Goal: Information Seeking & Learning: Learn about a topic

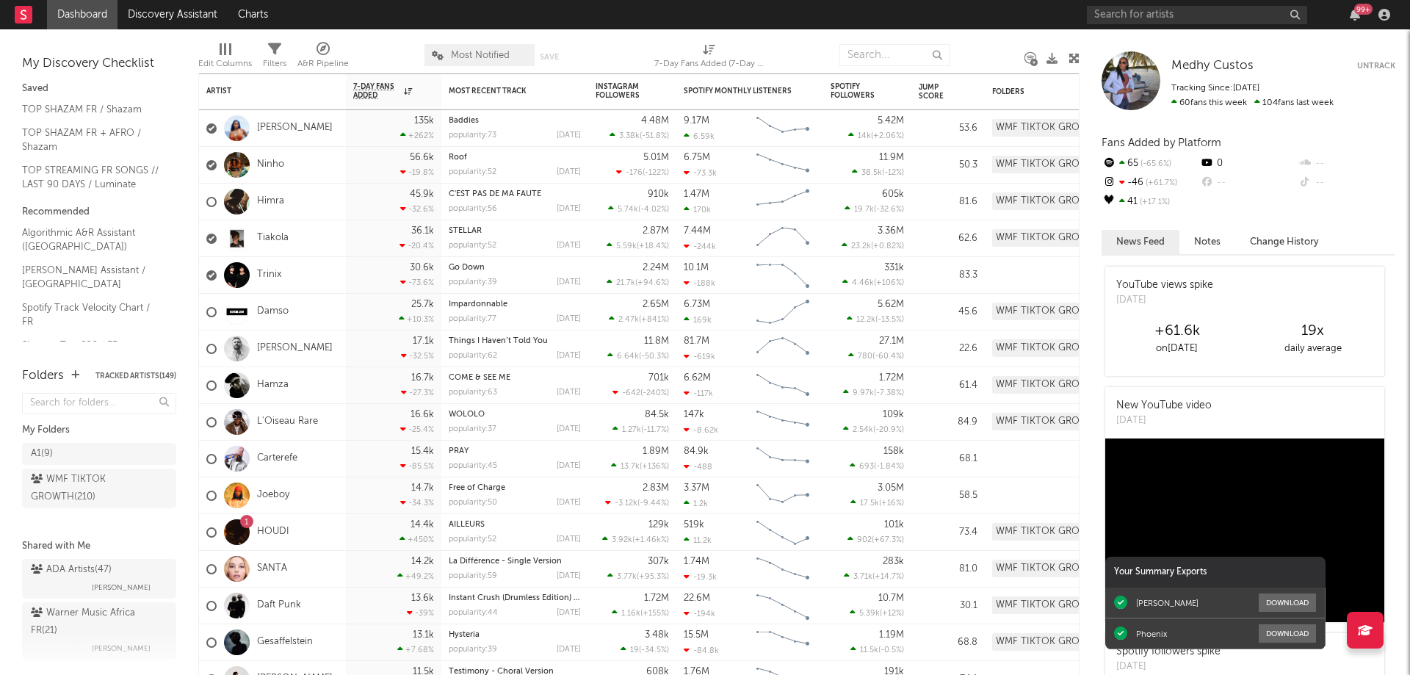
click at [1356, 11] on div "99 +" at bounding box center [1364, 9] width 18 height 11
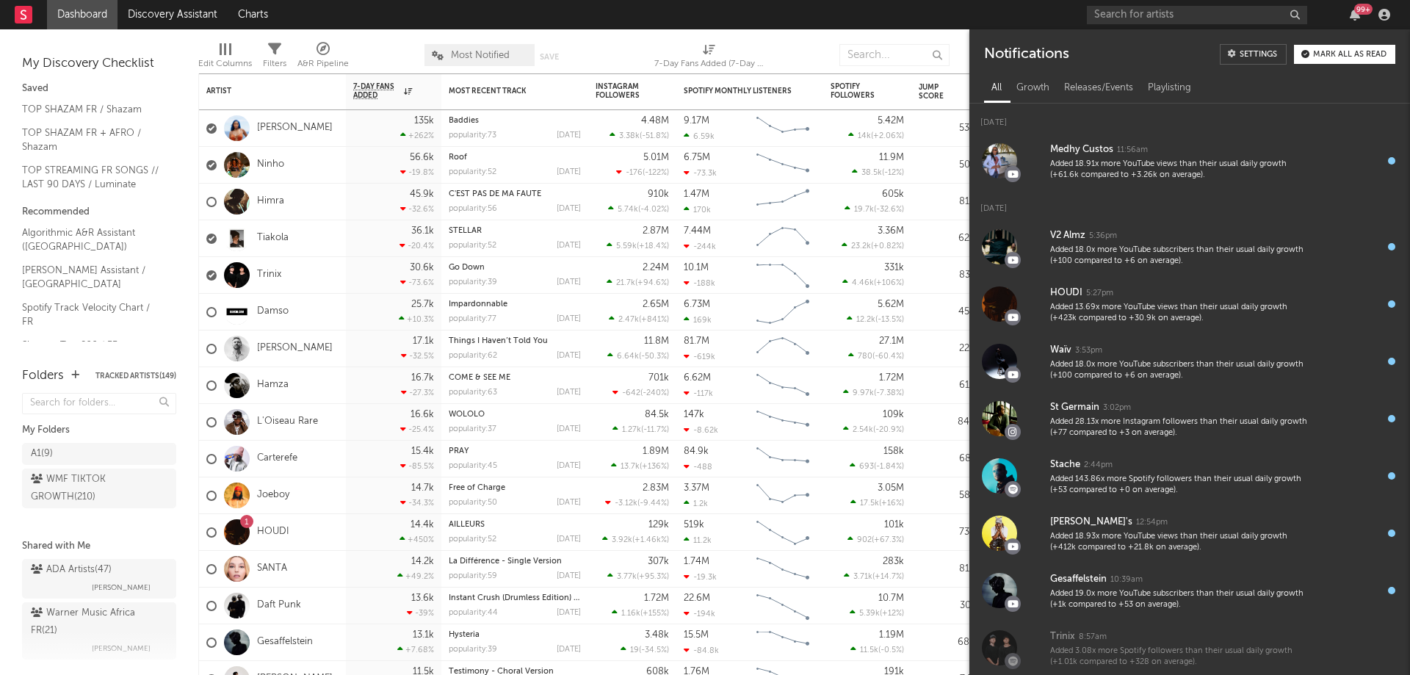
click at [1332, 12] on div "99 +" at bounding box center [1241, 14] width 309 height 29
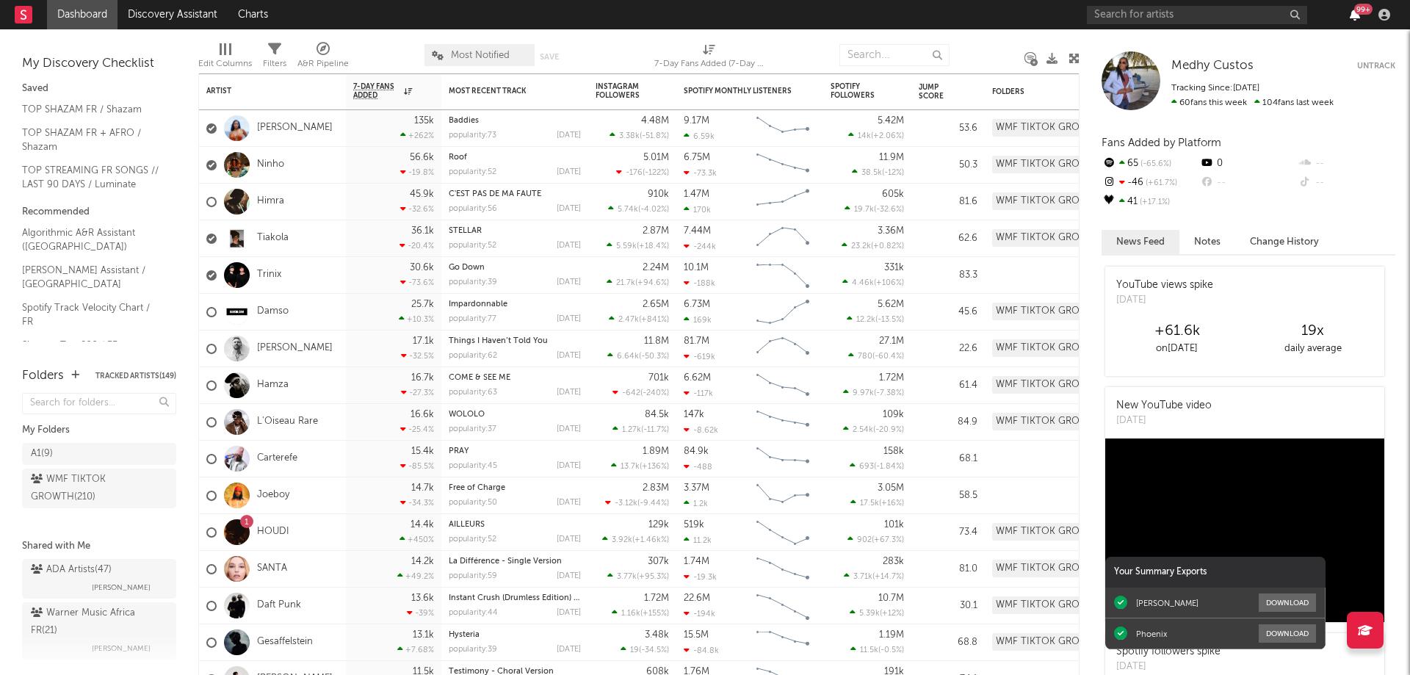
click at [1354, 12] on icon "button" at bounding box center [1355, 15] width 10 height 12
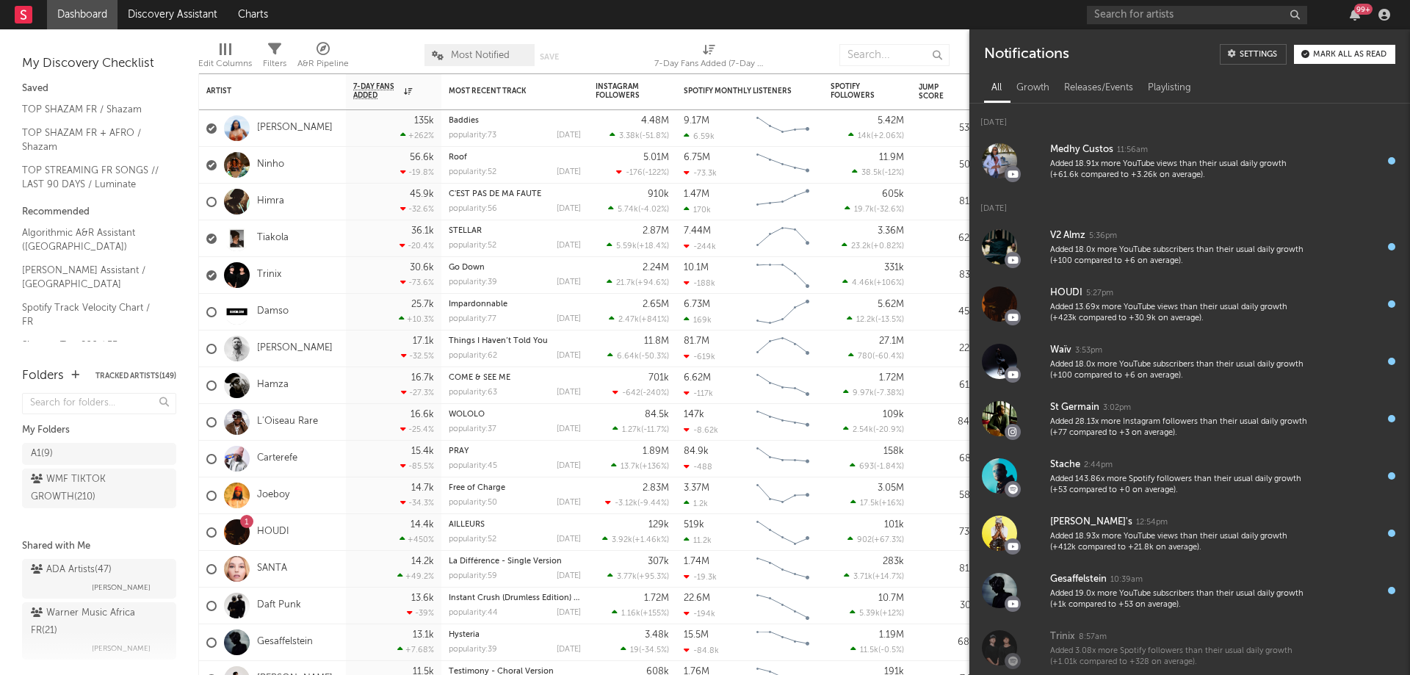
click at [992, 16] on nav "Dashboard Discovery Assistant Charts 99 +" at bounding box center [705, 14] width 1410 height 29
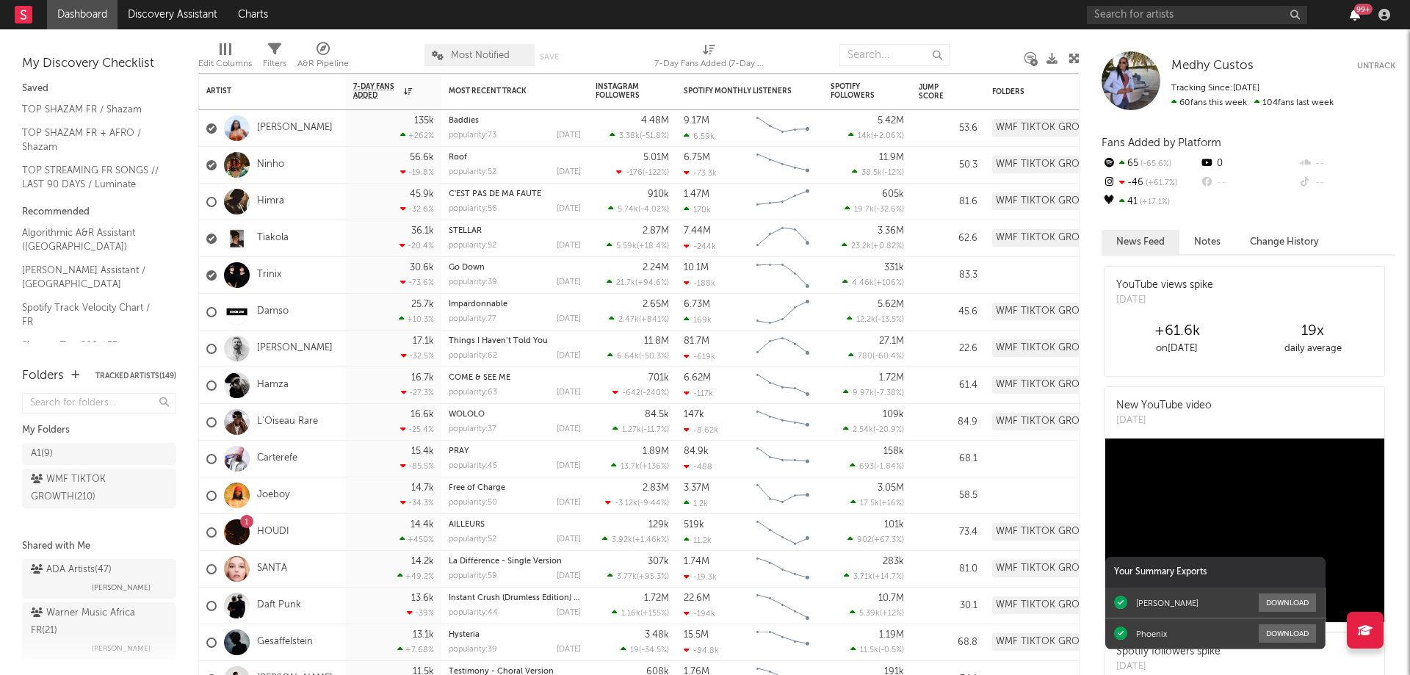
click at [1353, 16] on icon "button" at bounding box center [1355, 15] width 10 height 12
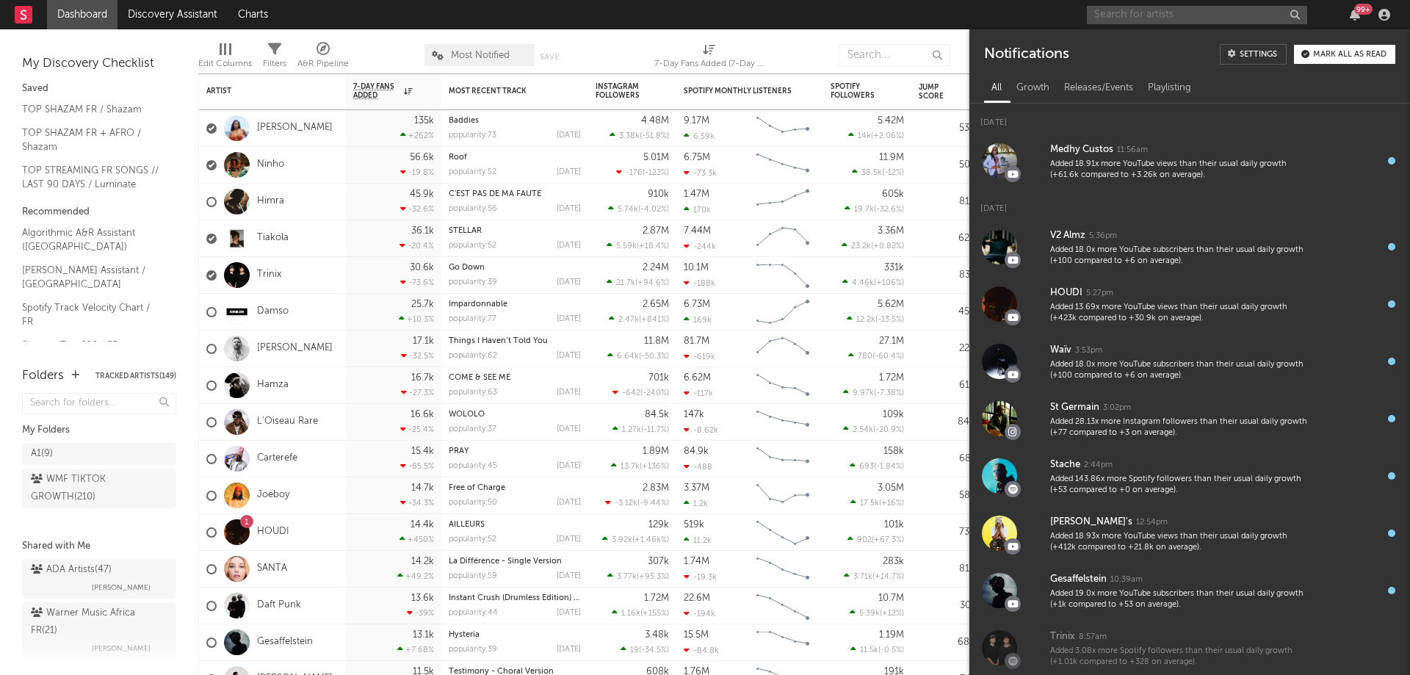
click at [1185, 15] on input "text" at bounding box center [1197, 15] width 220 height 18
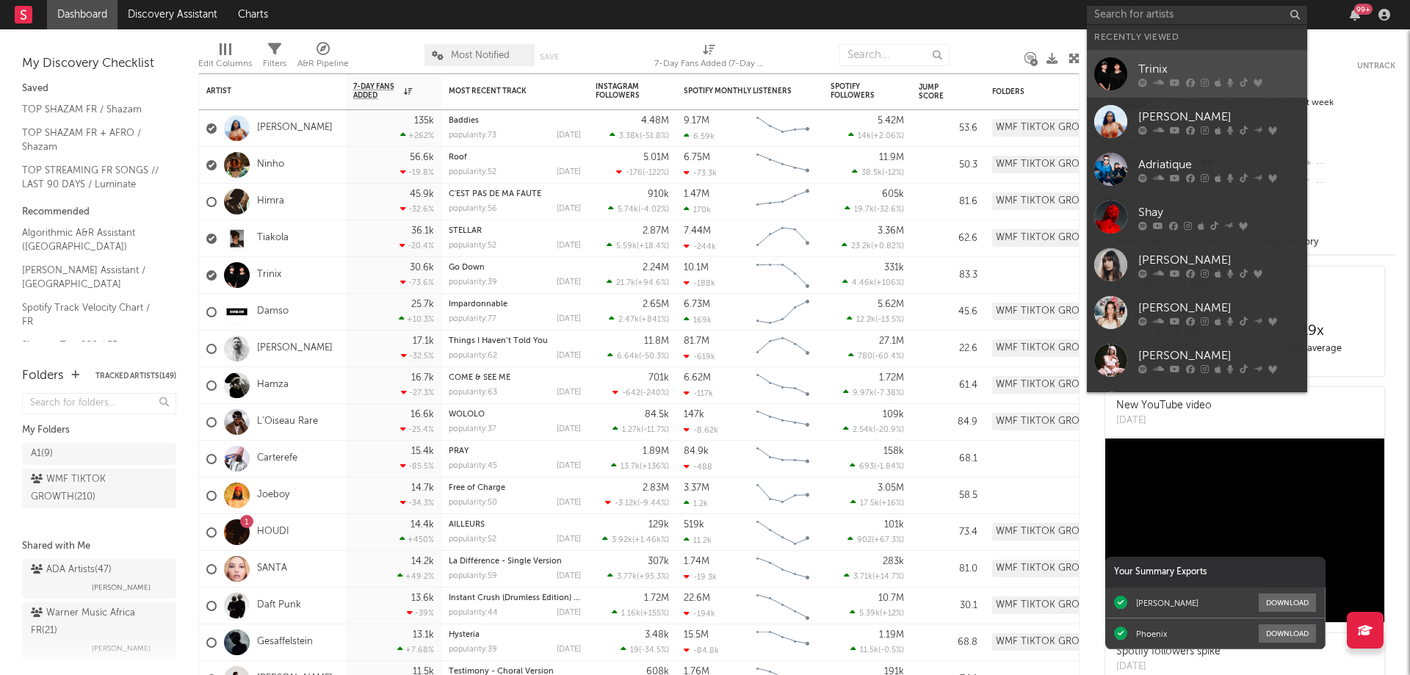
click at [1184, 74] on div "Trinix" at bounding box center [1220, 69] width 162 height 18
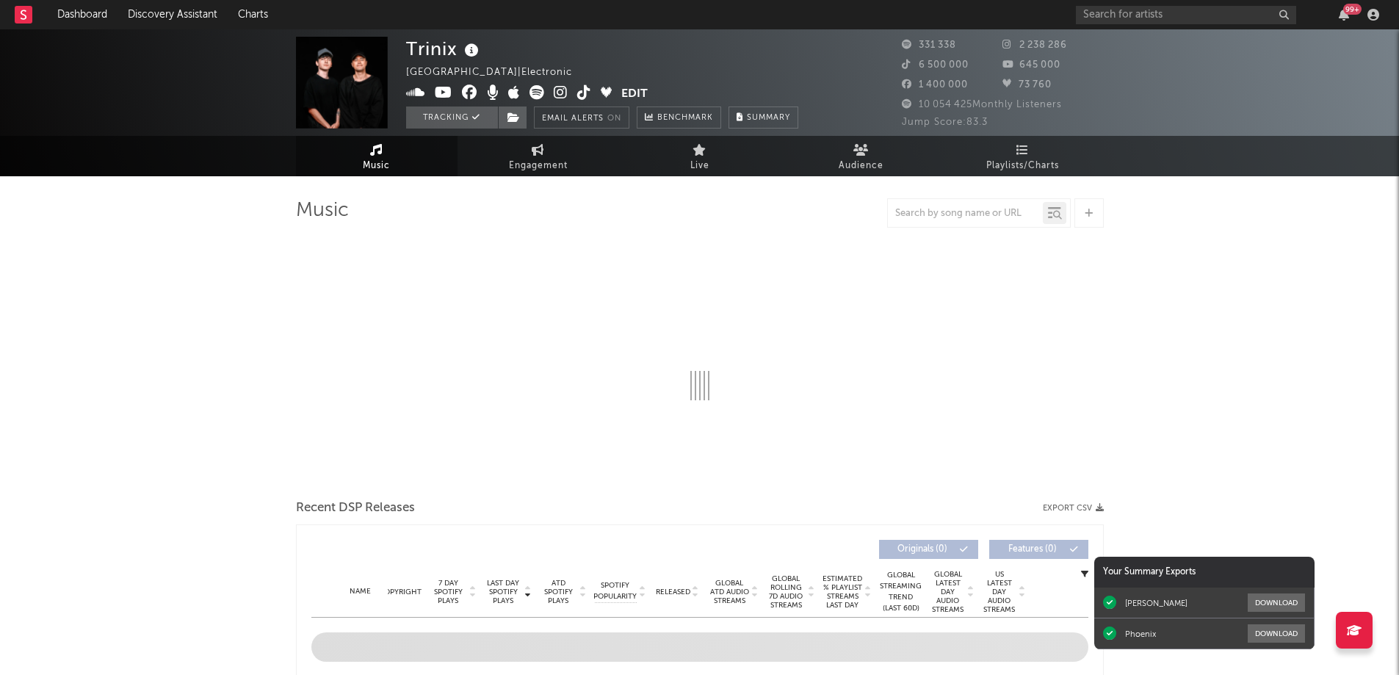
select select "6m"
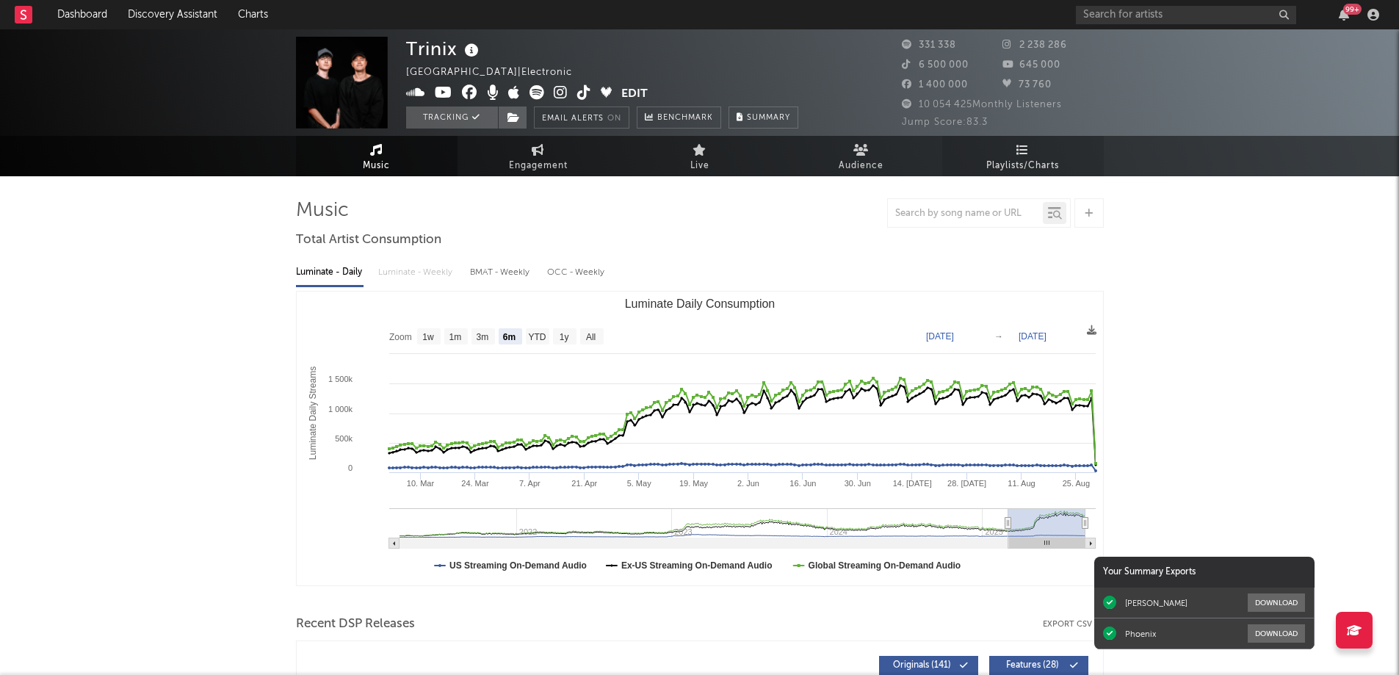
click at [1021, 154] on icon at bounding box center [1023, 150] width 12 height 12
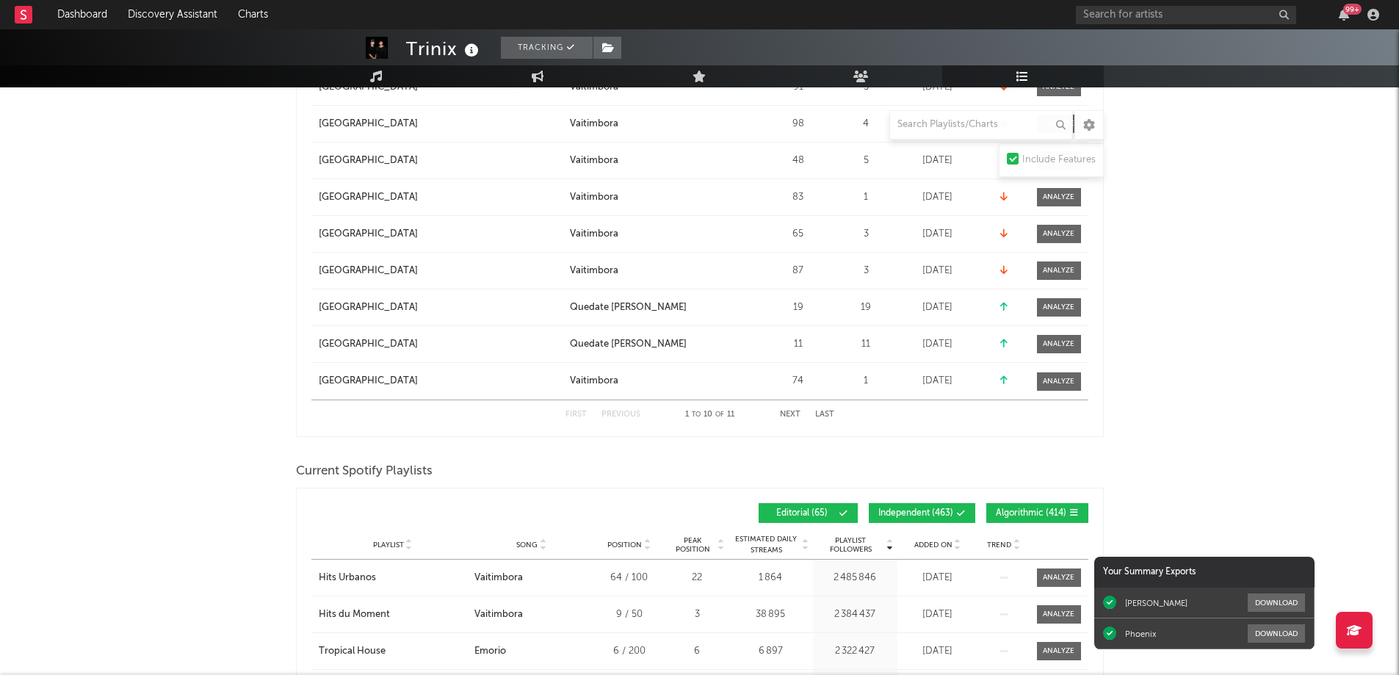
scroll to position [1028, 0]
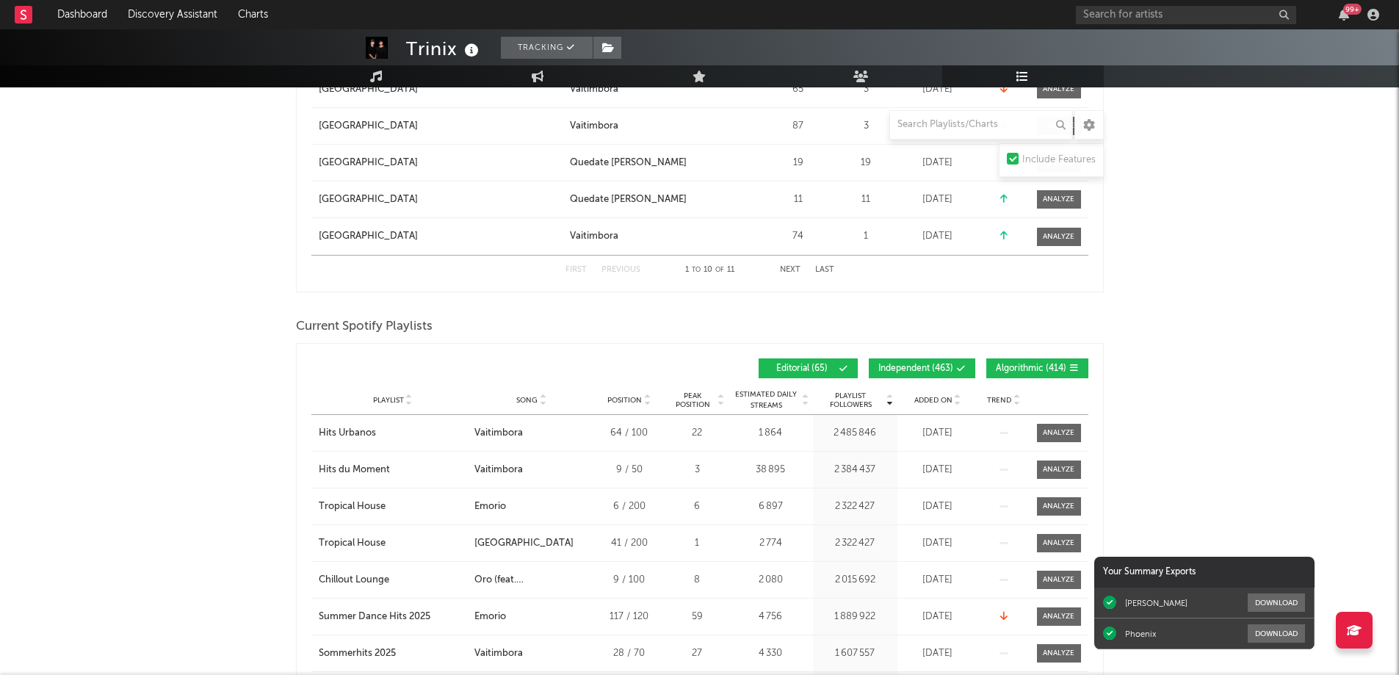
click at [941, 396] on span "Added On" at bounding box center [934, 400] width 38 height 9
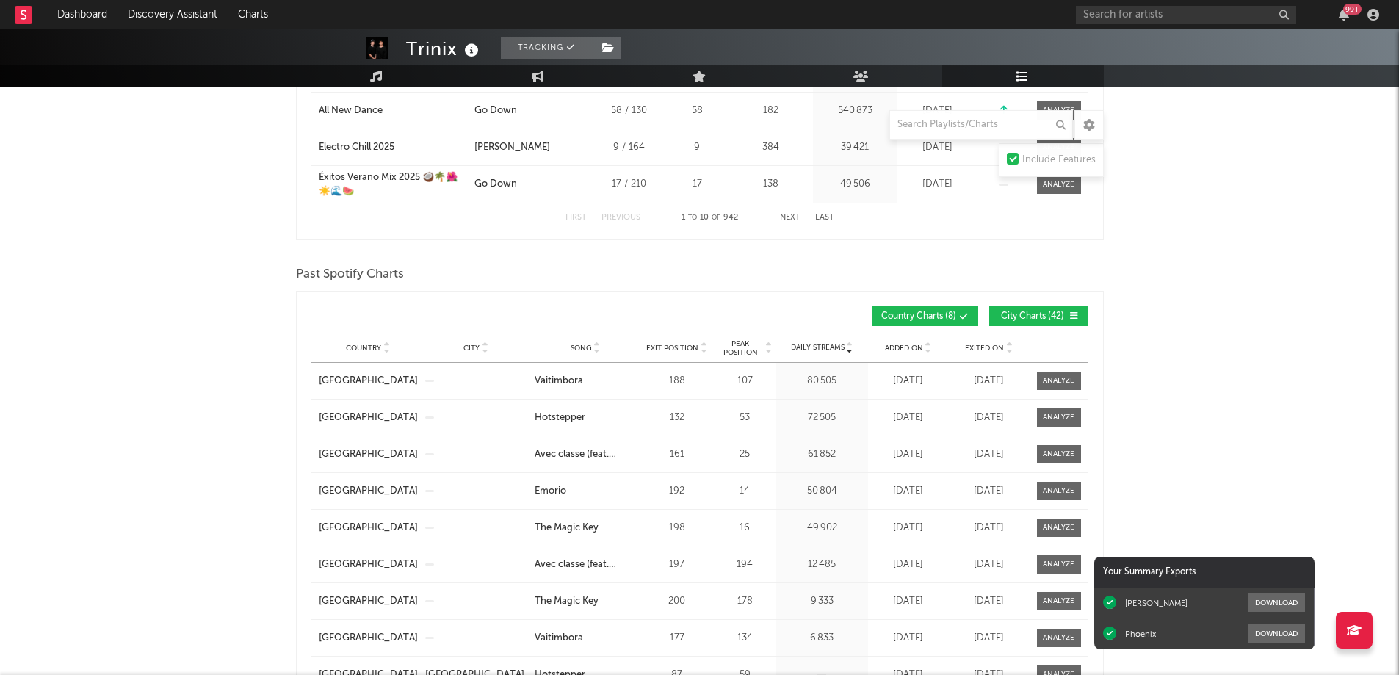
scroll to position [1616, 0]
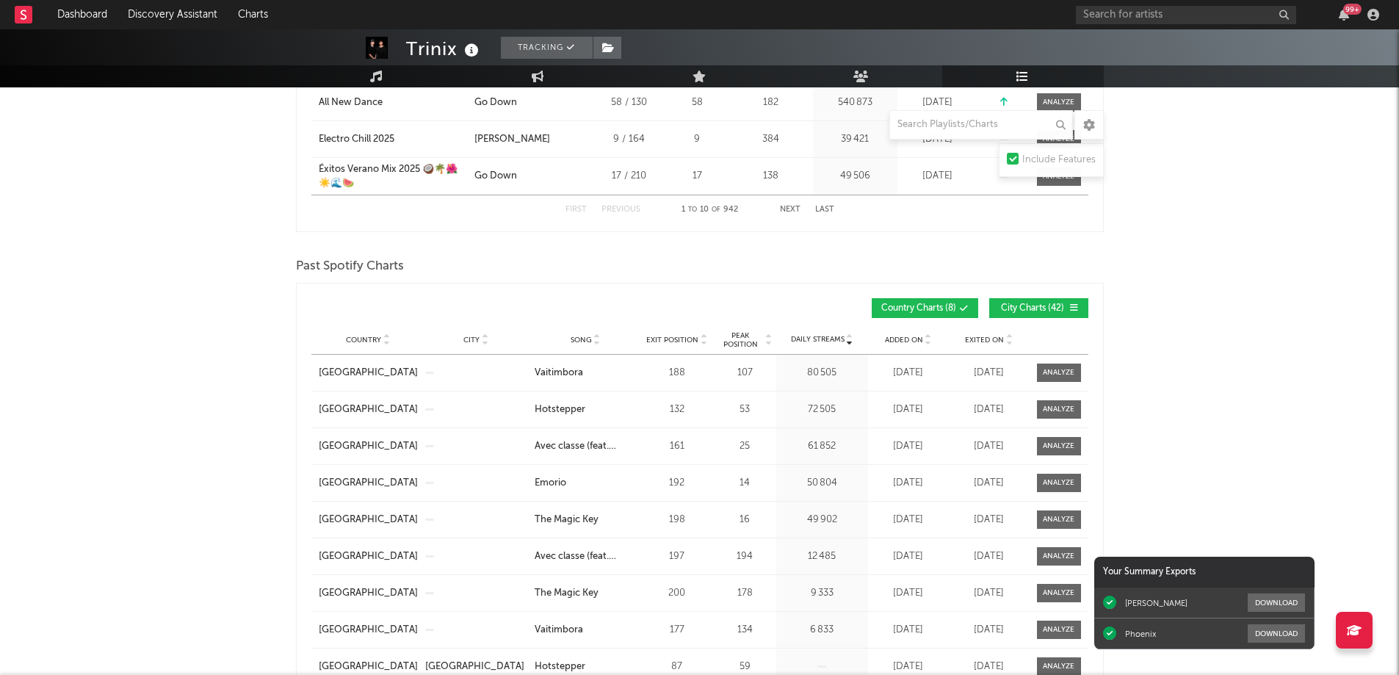
click at [912, 336] on span "Added On" at bounding box center [904, 340] width 38 height 9
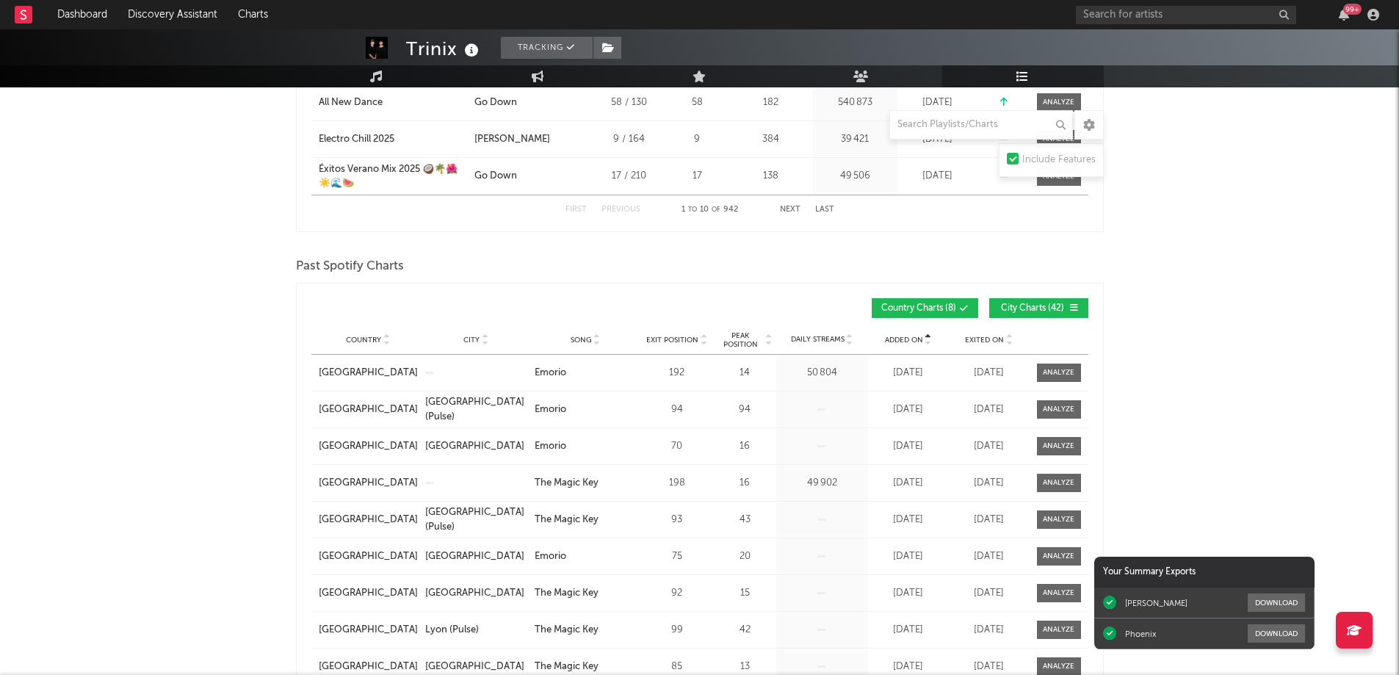
click at [912, 336] on span "Added On" at bounding box center [904, 340] width 38 height 9
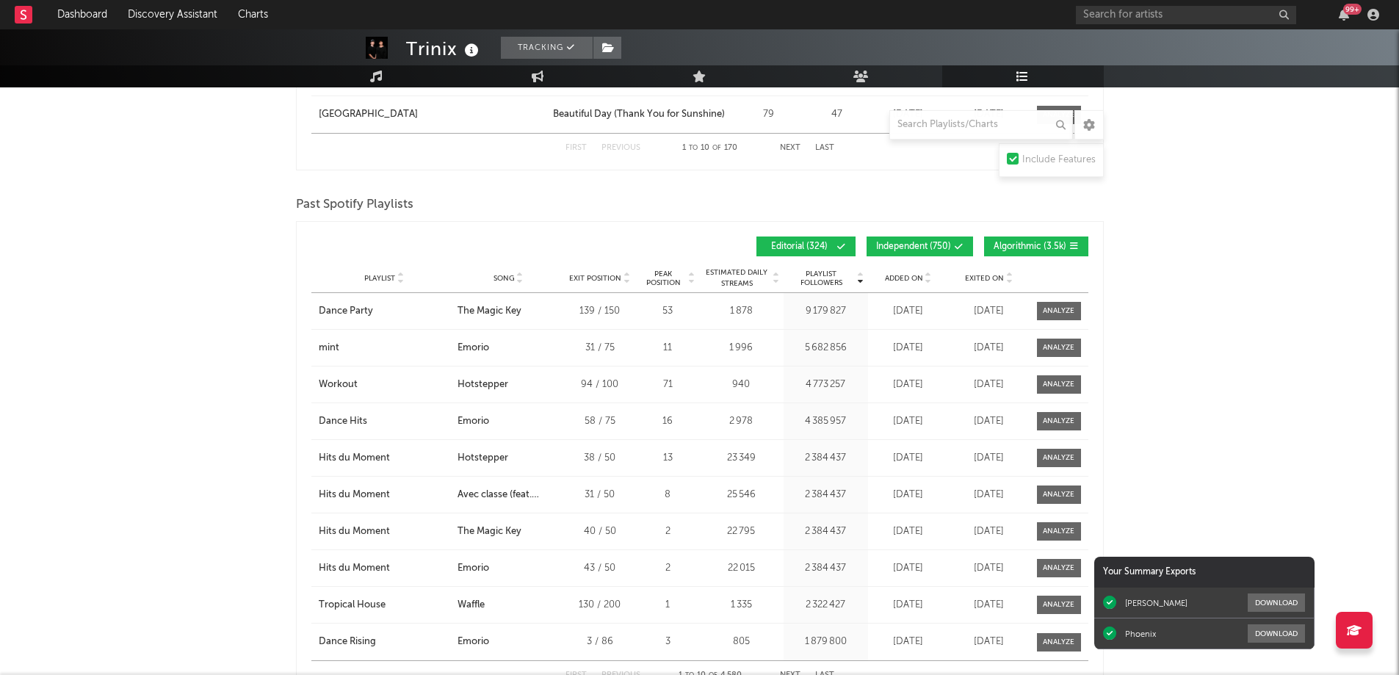
scroll to position [2718, 0]
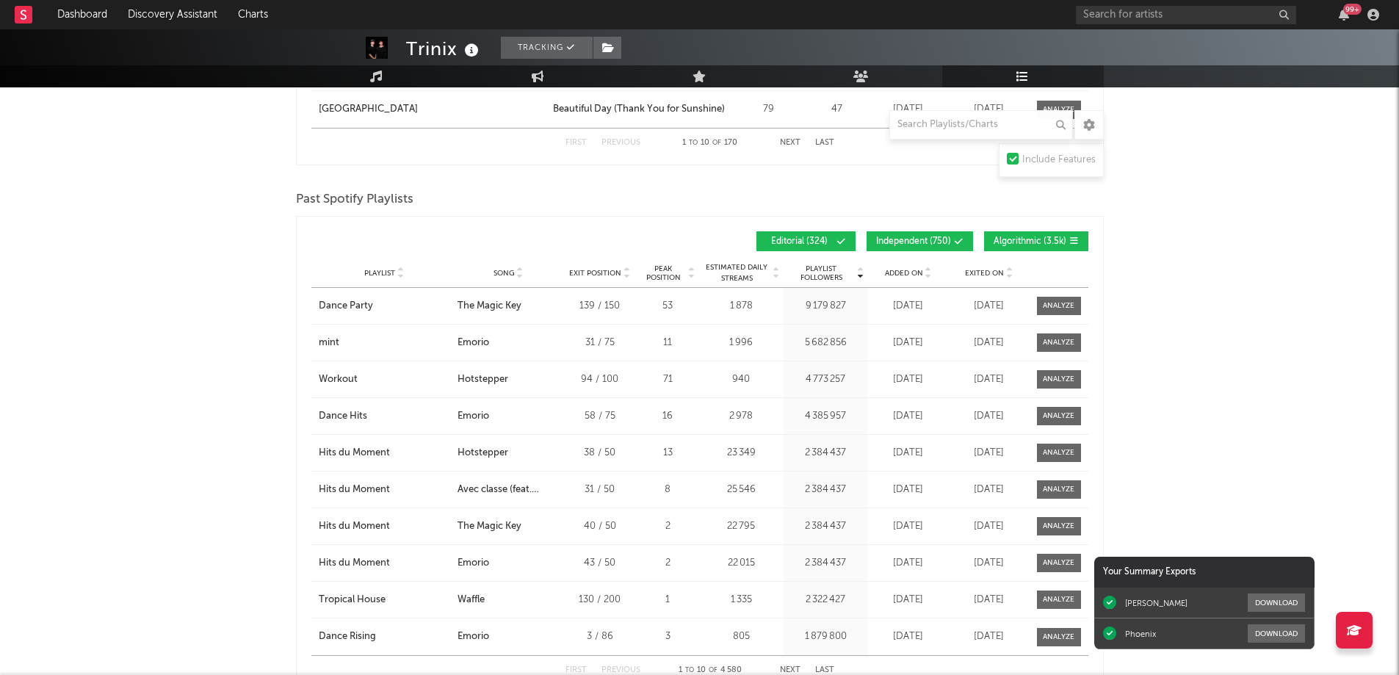
click at [904, 270] on span "Added On" at bounding box center [904, 273] width 38 height 9
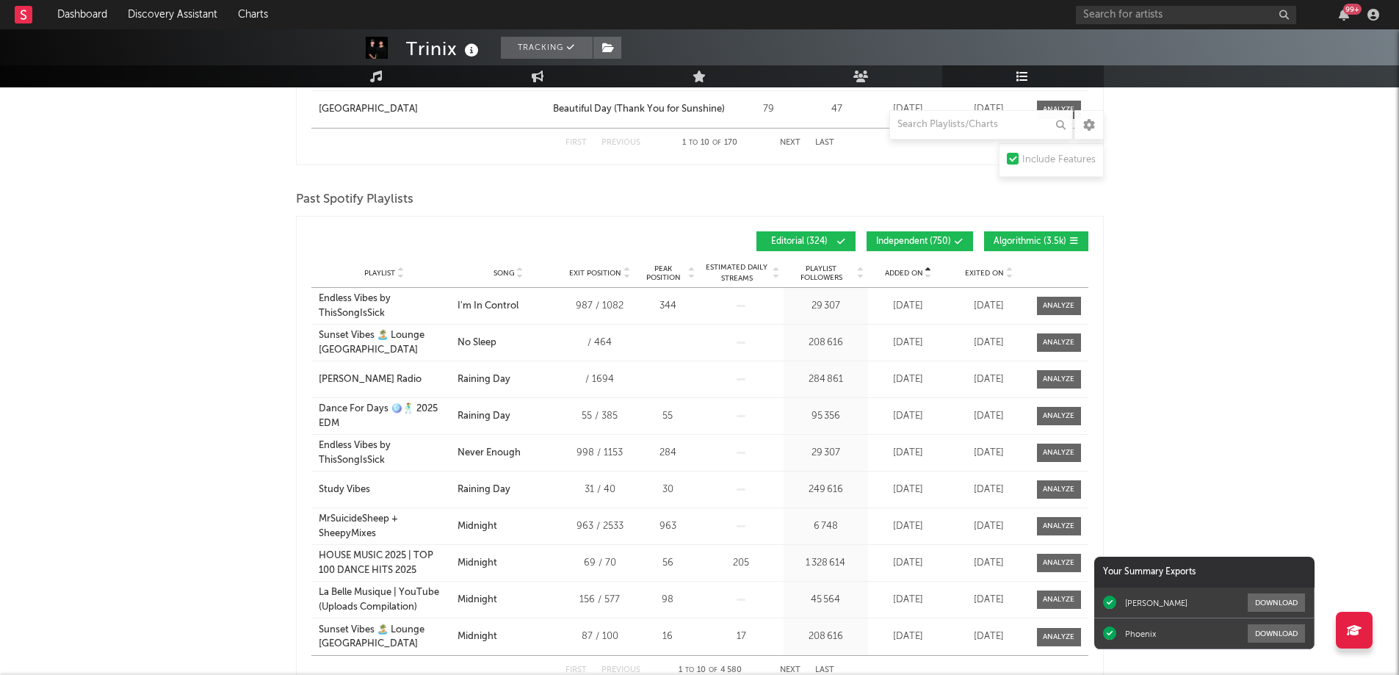
click at [904, 270] on span "Added On" at bounding box center [904, 273] width 38 height 9
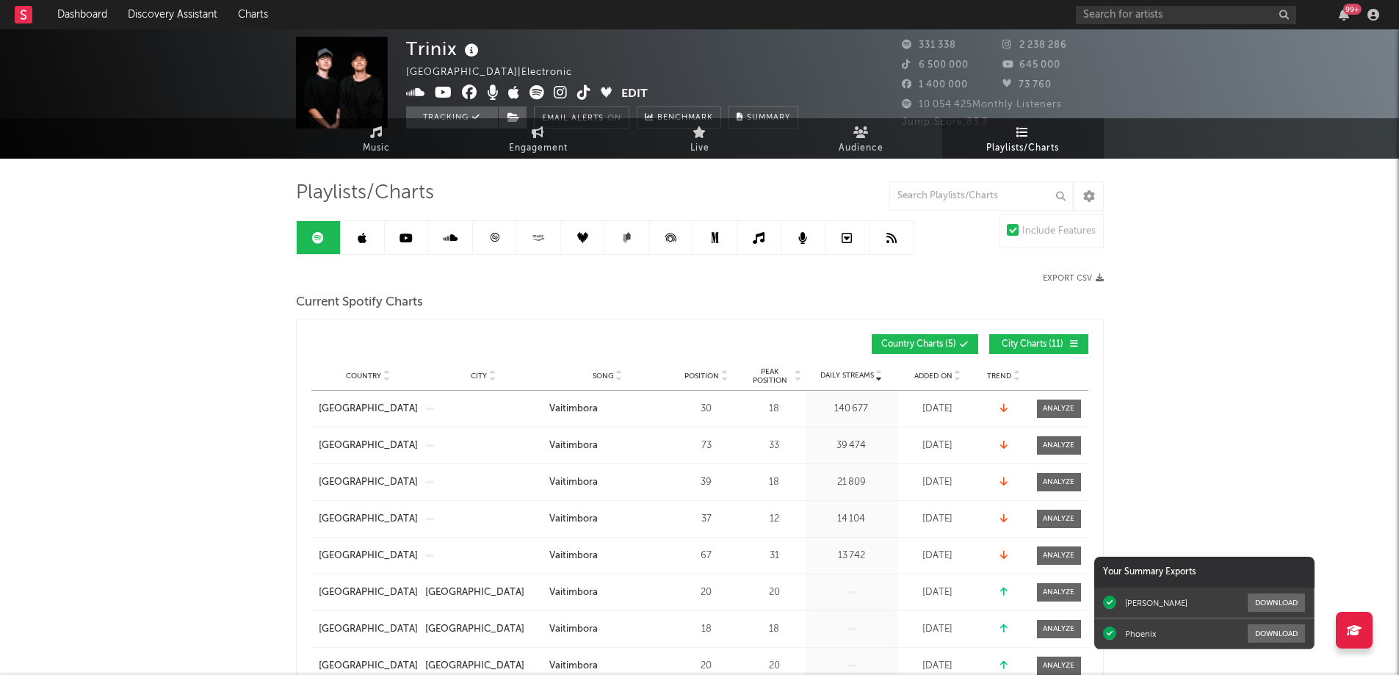
scroll to position [0, 0]
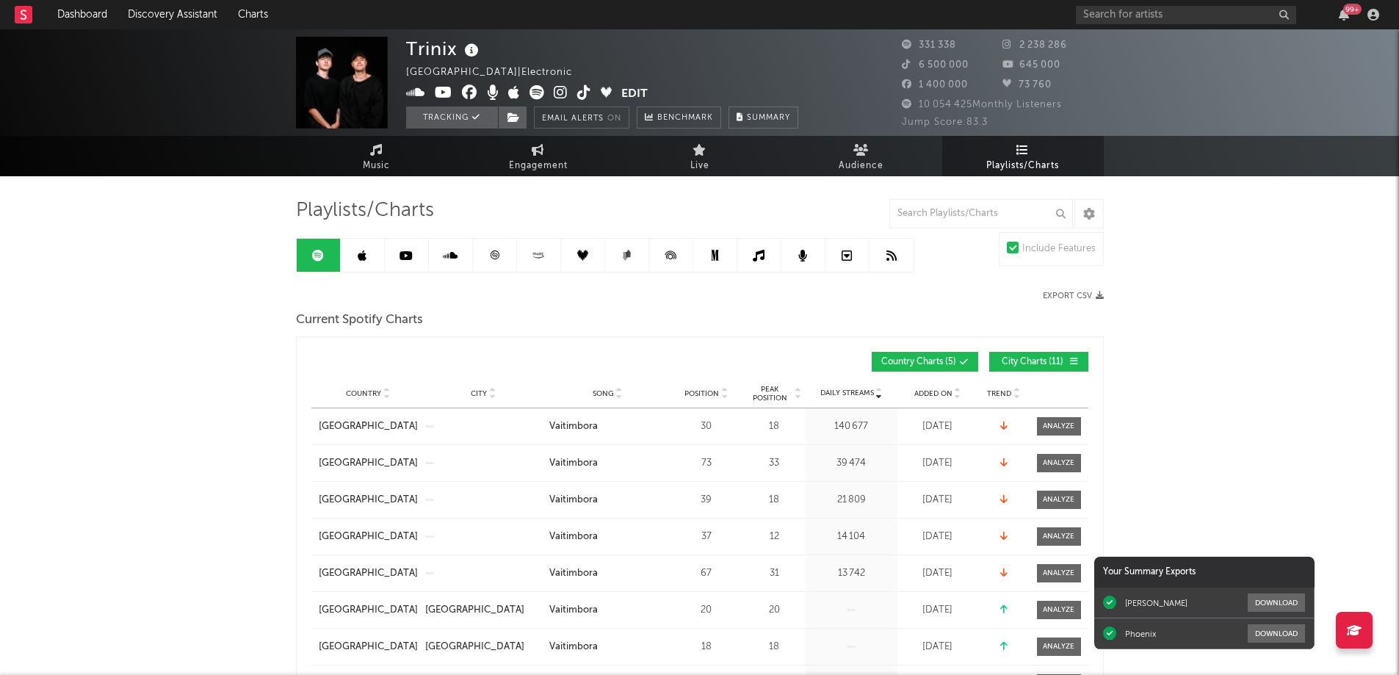
click at [491, 257] on icon at bounding box center [494, 254] width 9 height 9
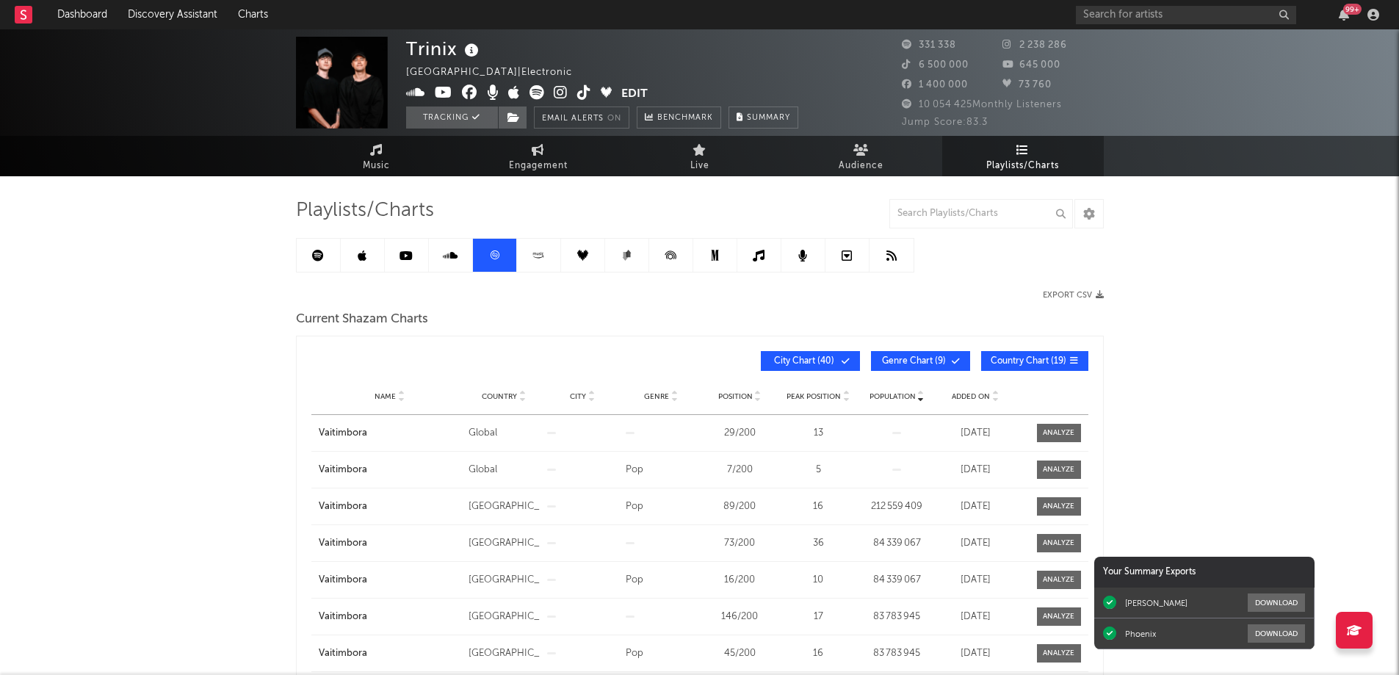
click at [977, 397] on span "Added On" at bounding box center [971, 396] width 38 height 9
click at [1011, 361] on span "Country Chart ( 19 )" at bounding box center [1029, 361] width 76 height 9
click at [912, 366] on button "Genre Chart ( 9 )" at bounding box center [920, 361] width 99 height 20
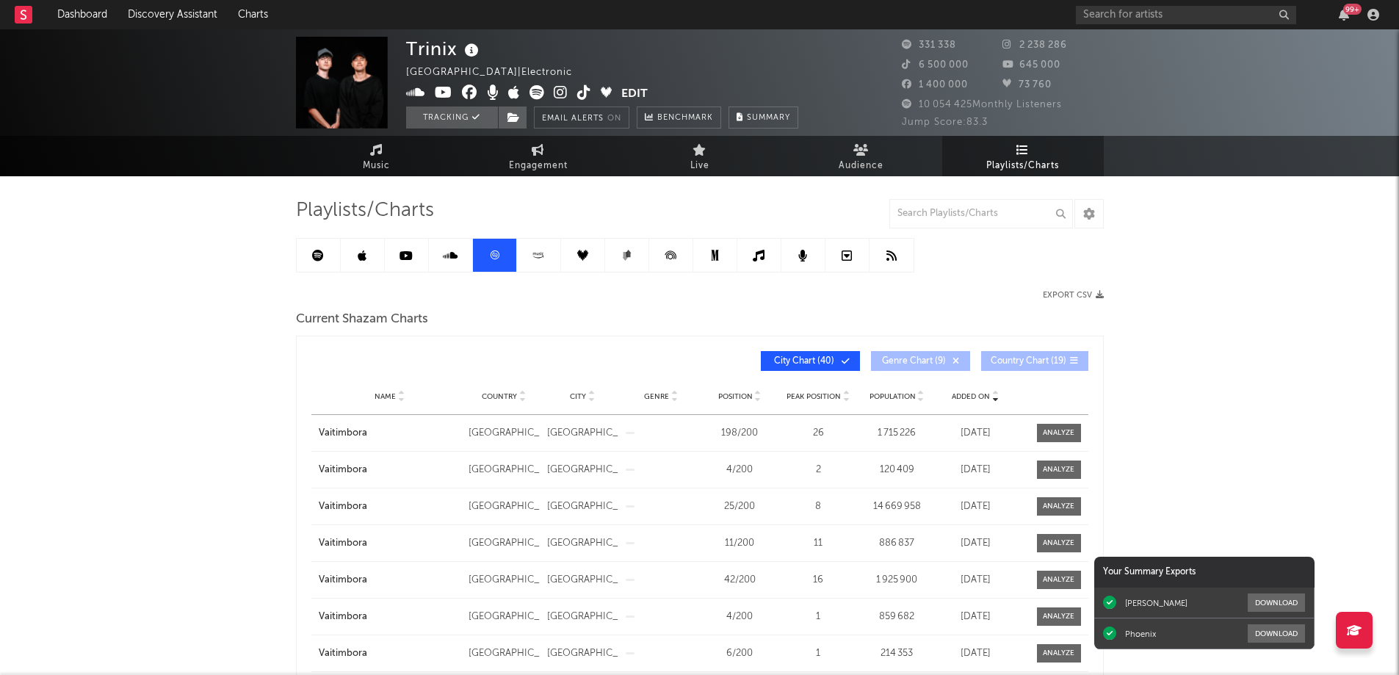
click at [982, 400] on div "Added On" at bounding box center [975, 396] width 71 height 11
click at [793, 358] on span "City Chart ( 40 )" at bounding box center [805, 361] width 68 height 9
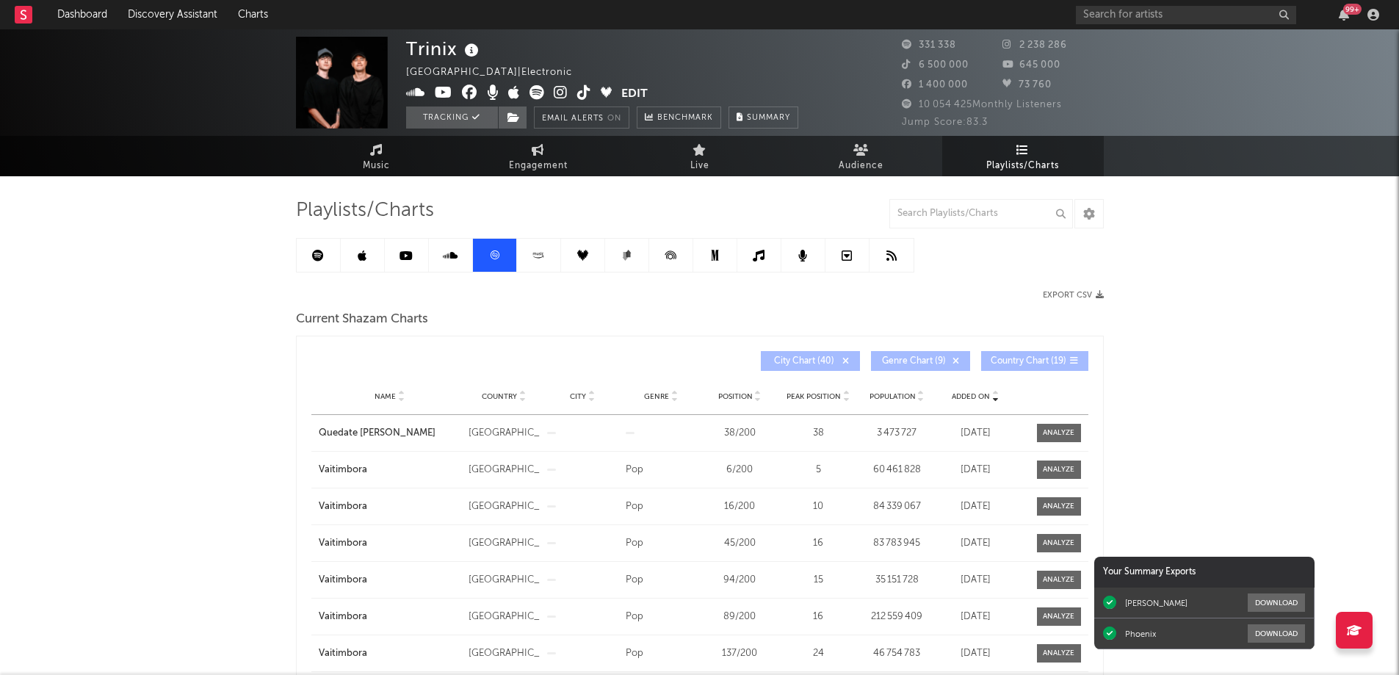
click at [367, 256] on link at bounding box center [363, 255] width 44 height 33
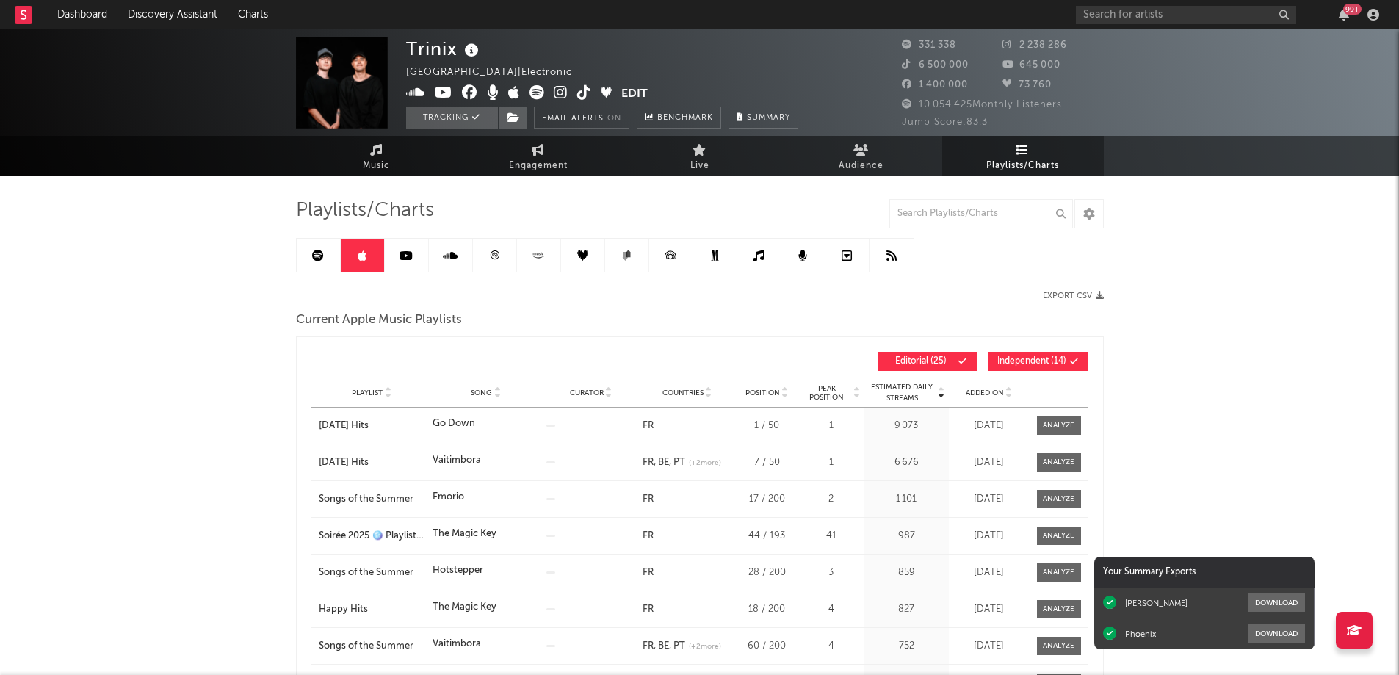
click at [981, 390] on span "Added On" at bounding box center [985, 393] width 38 height 9
